Goal: Browse casually: Explore the website without a specific task or goal

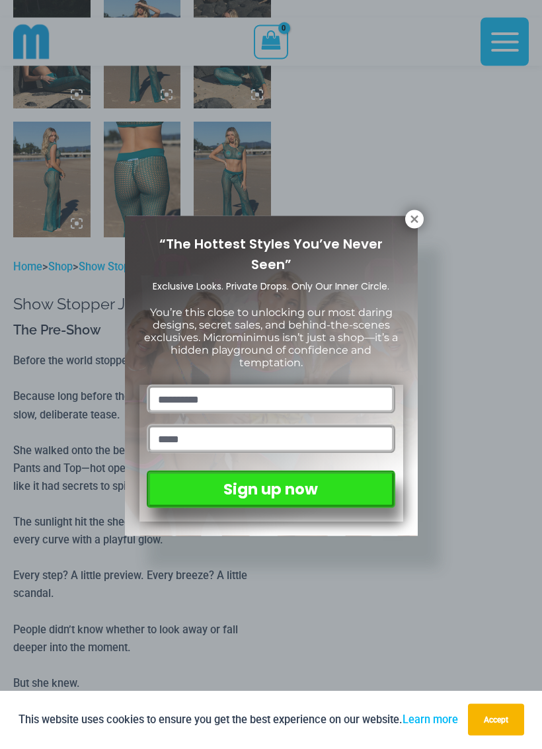
click at [422, 216] on button at bounding box center [414, 219] width 19 height 19
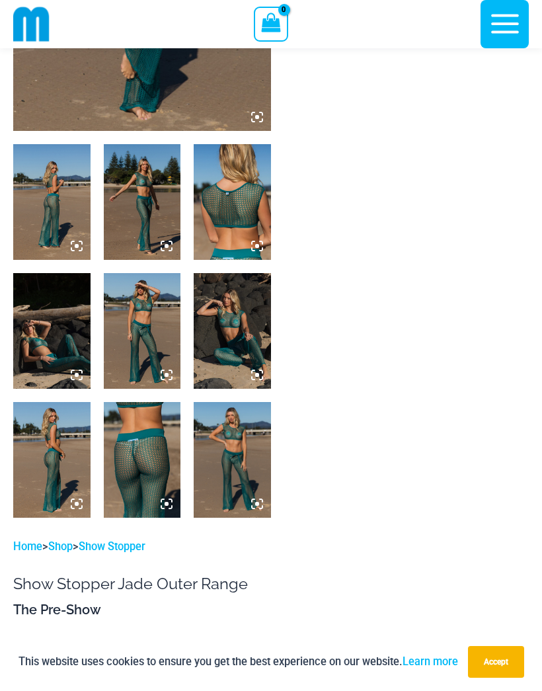
scroll to position [339, 0]
click at [60, 194] on img at bounding box center [51, 203] width 77 height 116
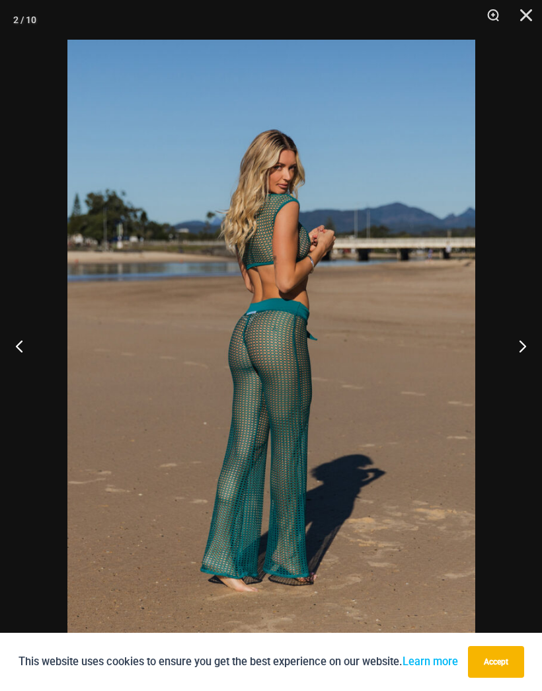
click at [520, 346] on button "Next" at bounding box center [517, 346] width 50 height 66
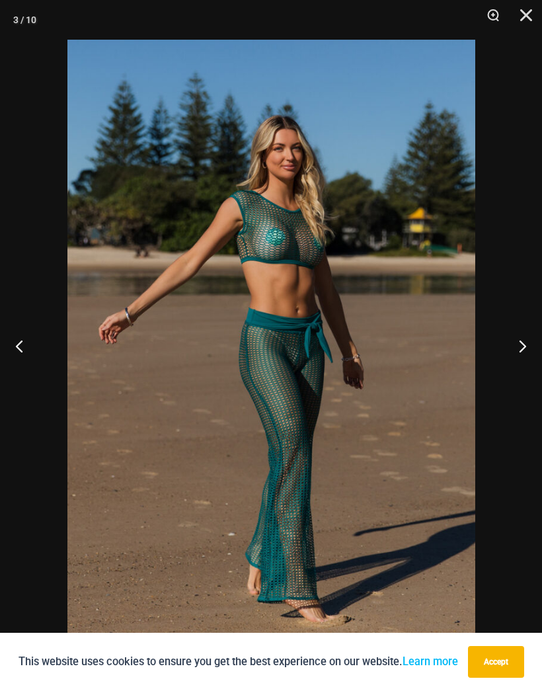
click at [522, 342] on button "Next" at bounding box center [517, 346] width 50 height 66
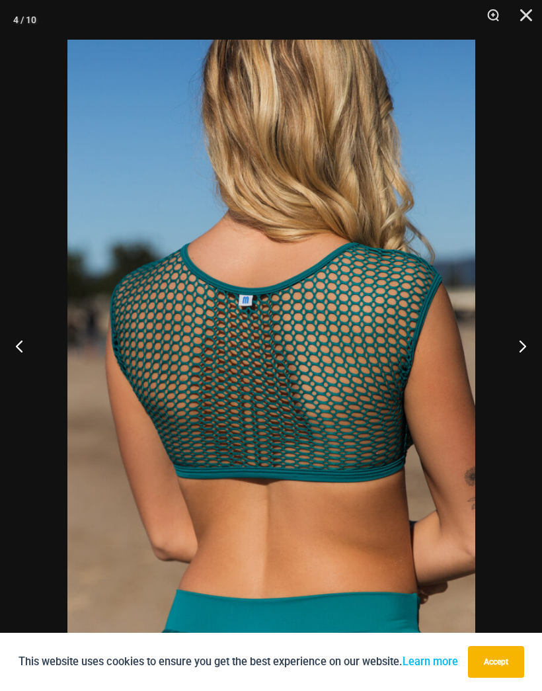
click at [521, 350] on button "Next" at bounding box center [517, 346] width 50 height 66
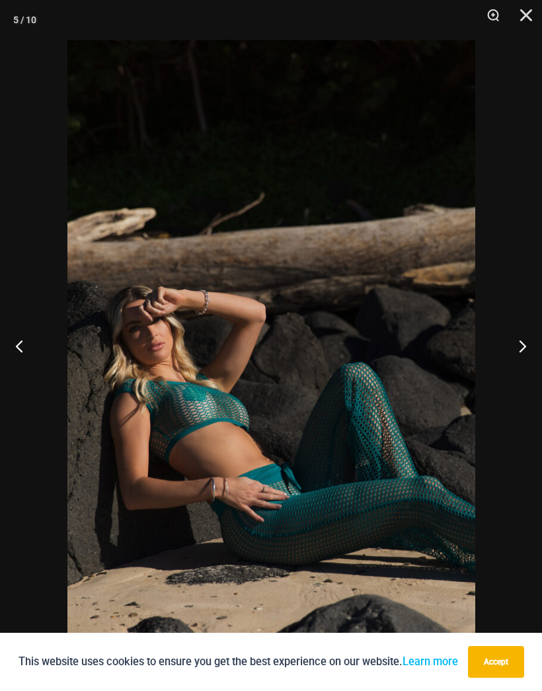
click at [521, 342] on button "Next" at bounding box center [517, 346] width 50 height 66
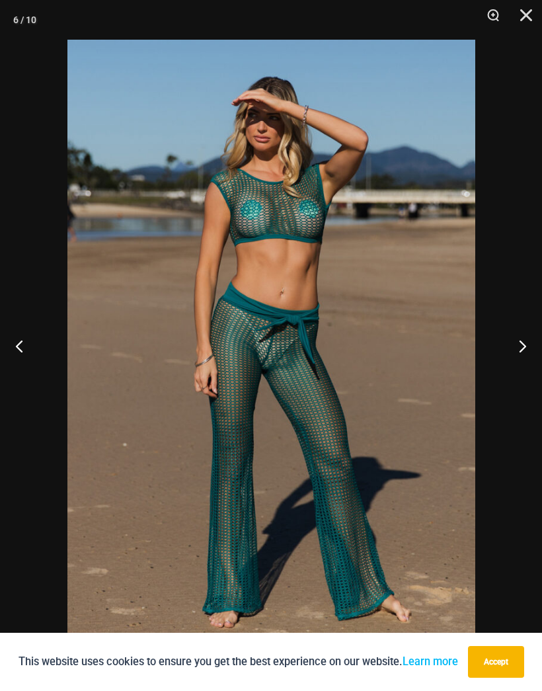
click at [520, 345] on button "Next" at bounding box center [517, 346] width 50 height 66
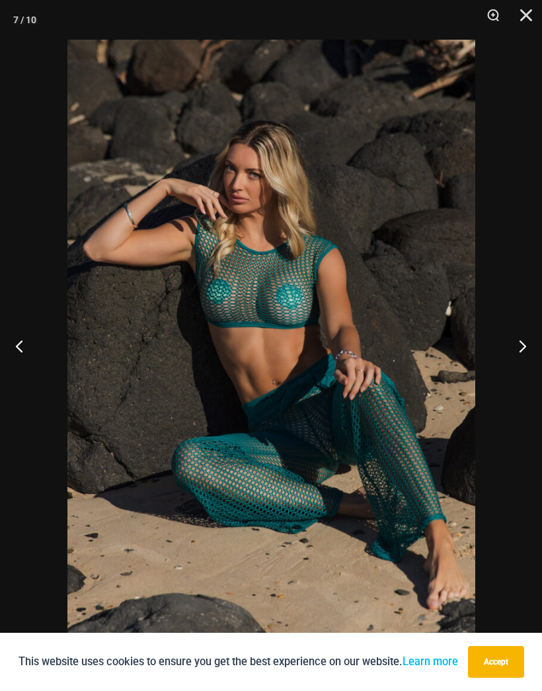
click at [525, 346] on button "Next" at bounding box center [517, 346] width 50 height 66
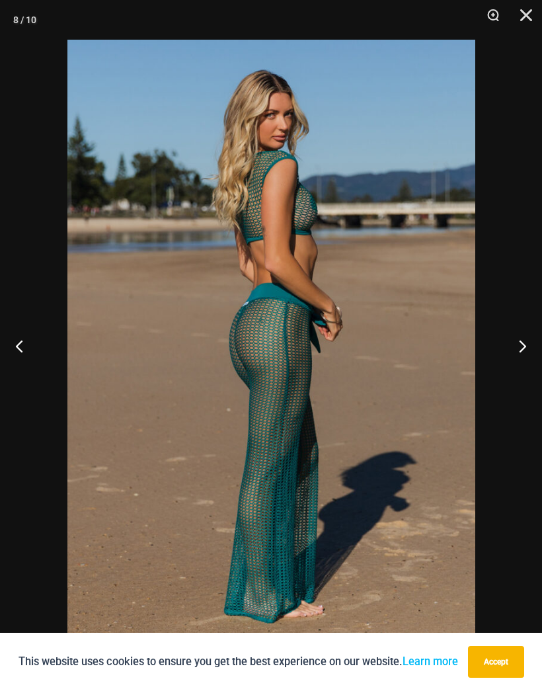
click at [527, 341] on button "Next" at bounding box center [517, 346] width 50 height 66
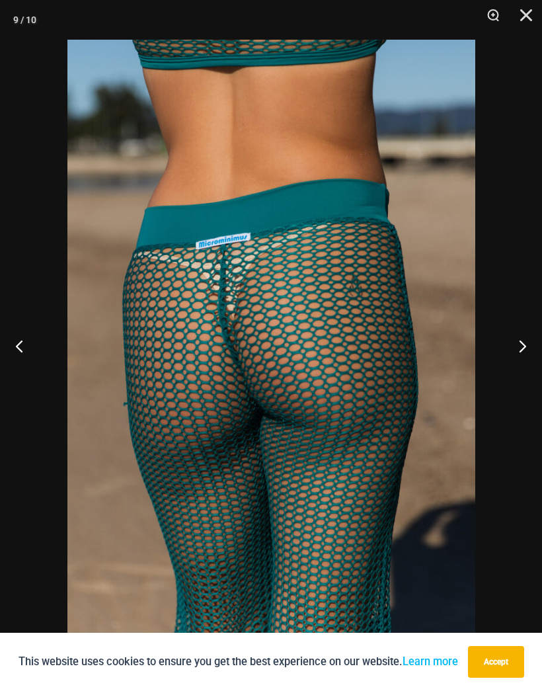
click at [522, 347] on button "Next" at bounding box center [517, 346] width 50 height 66
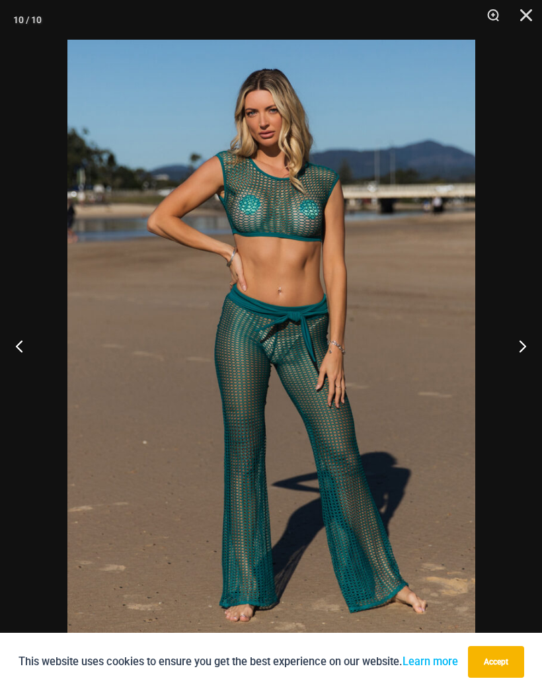
click at [524, 17] on button "Close" at bounding box center [521, 20] width 33 height 40
